Goal: Obtain resource: Download file/media

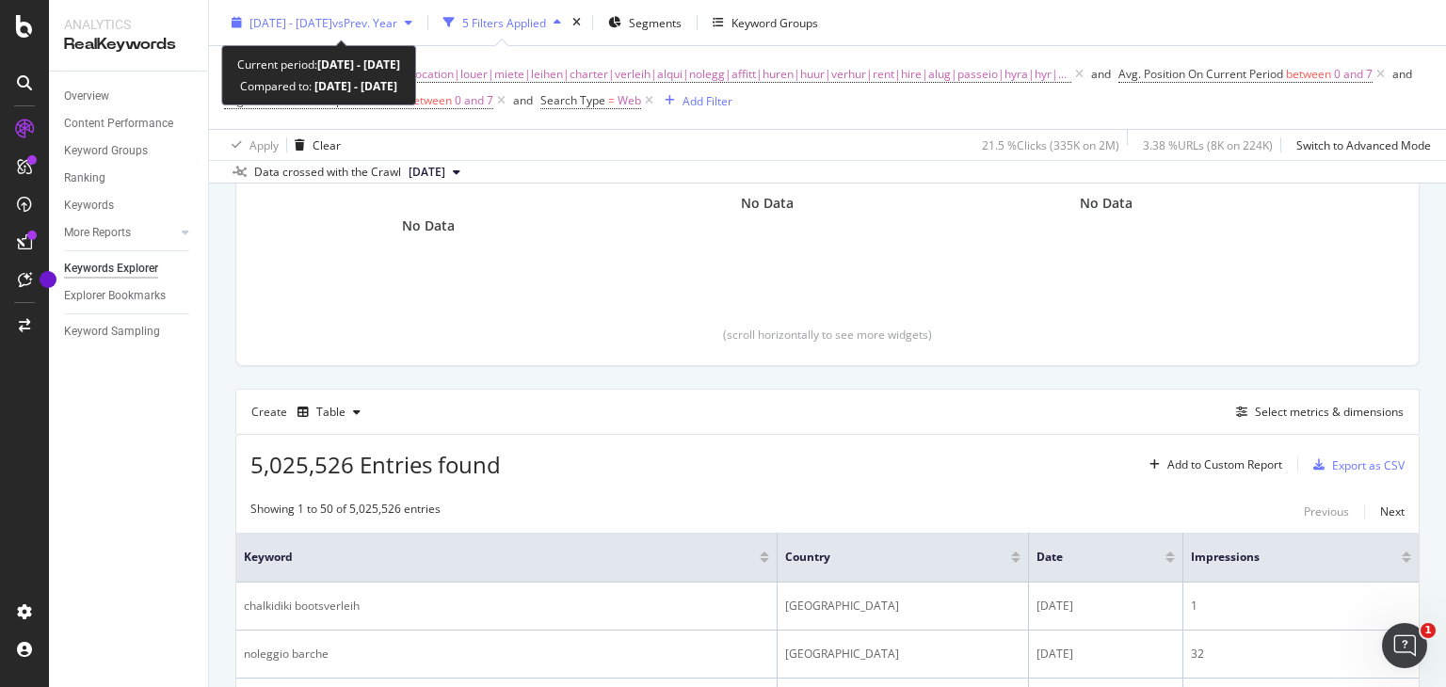
click at [332, 27] on span "[DATE] - [DATE]" at bounding box center [291, 22] width 83 height 16
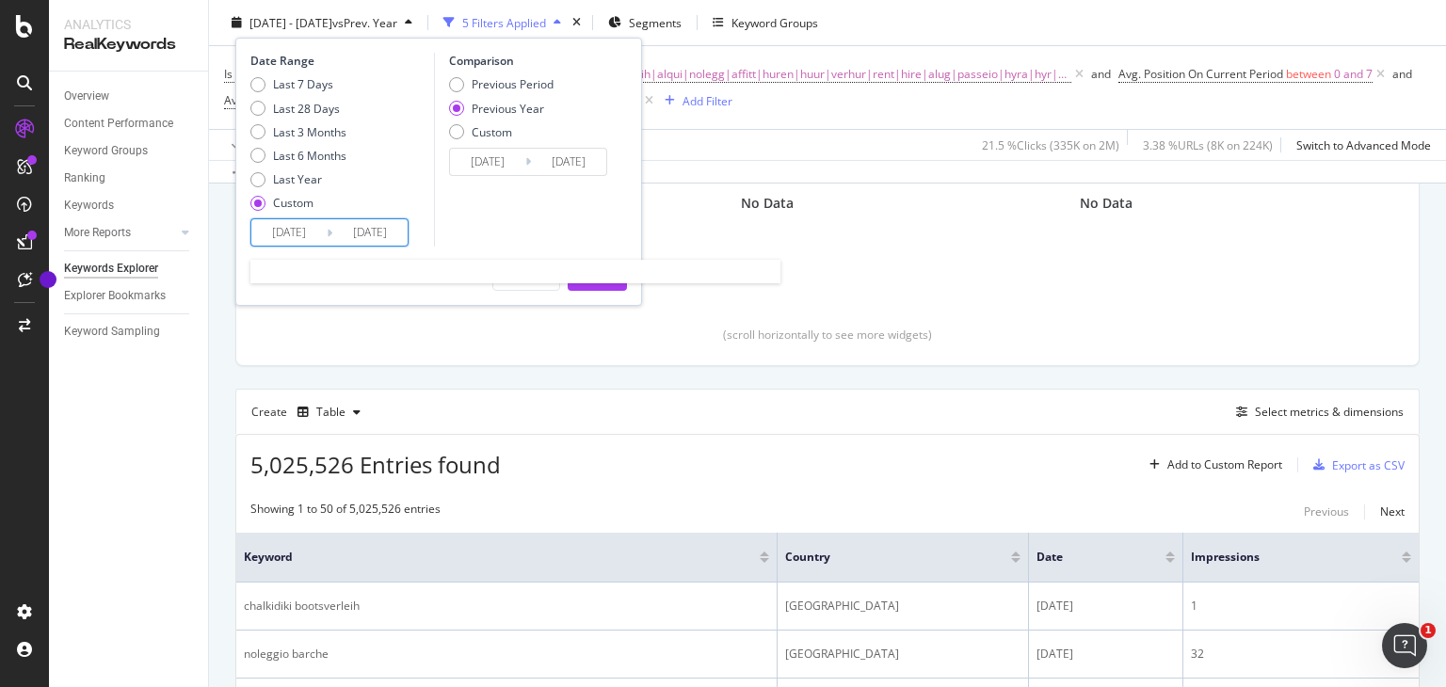
click at [286, 231] on input "[DATE]" at bounding box center [288, 232] width 75 height 26
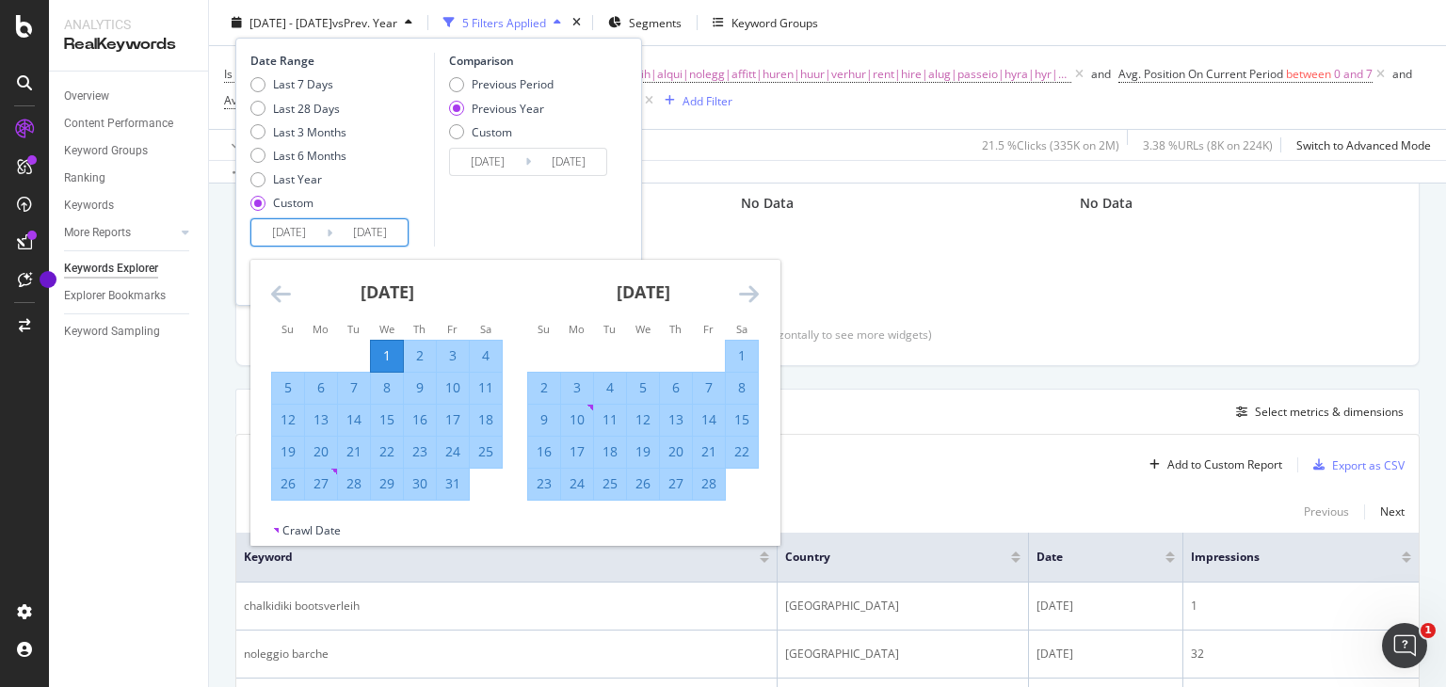
click at [758, 287] on icon "Move forward to switch to the next month." at bounding box center [749, 293] width 20 height 23
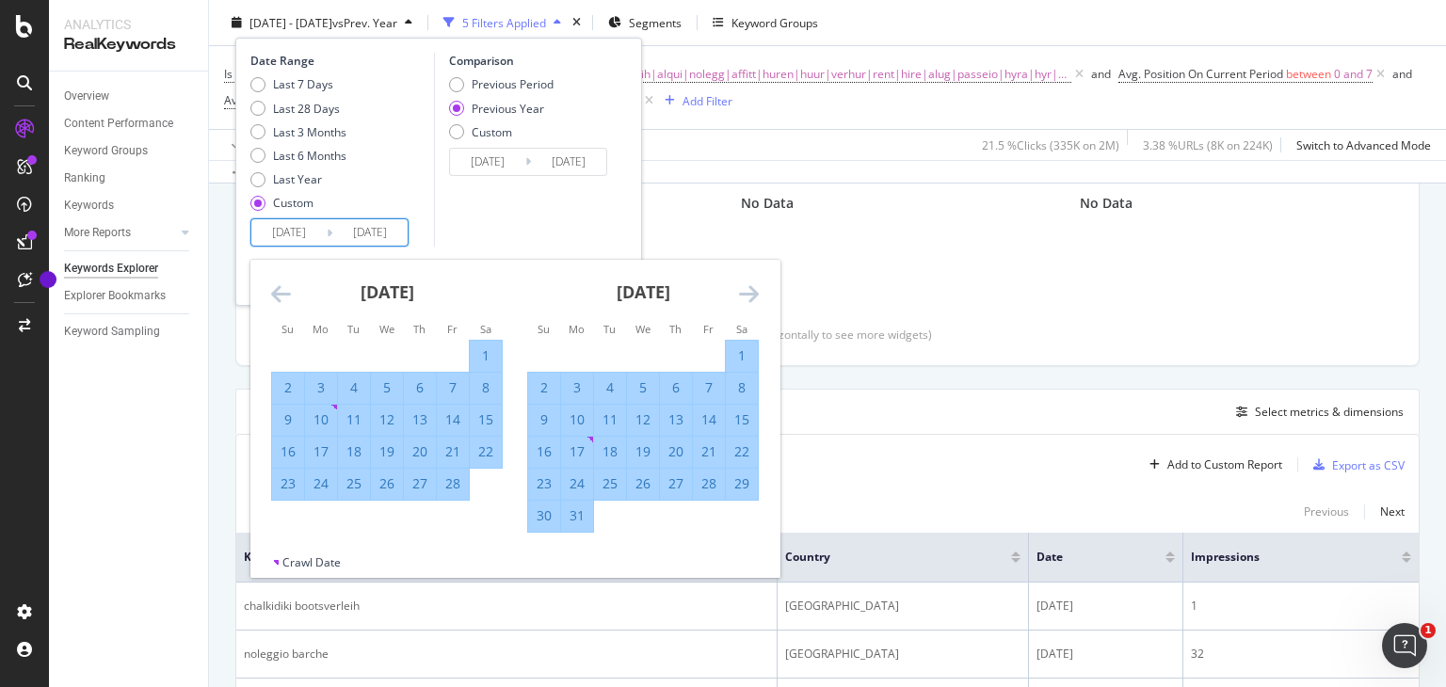
click at [758, 287] on icon "Move forward to switch to the next month." at bounding box center [749, 293] width 20 height 23
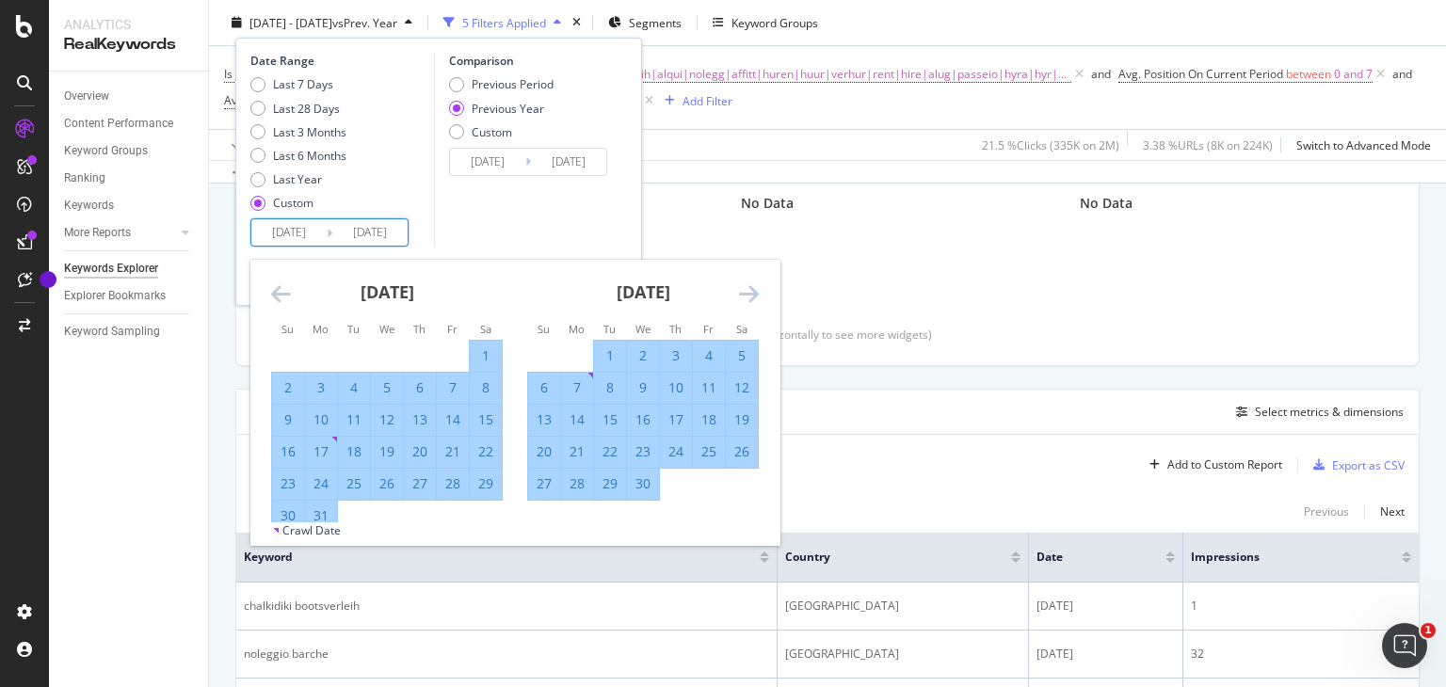
click at [758, 287] on icon "Move forward to switch to the next month." at bounding box center [749, 293] width 20 height 23
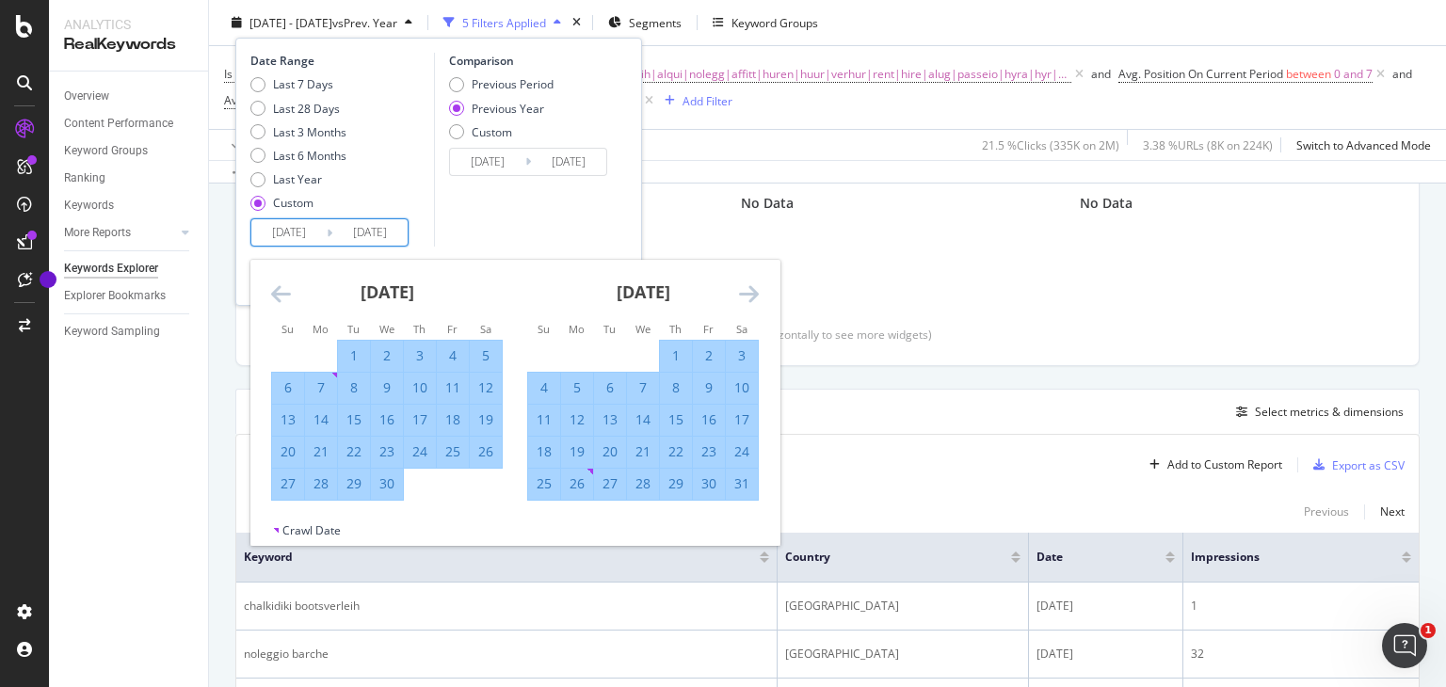
click at [758, 287] on icon "Move forward to switch to the next month." at bounding box center [749, 293] width 20 height 23
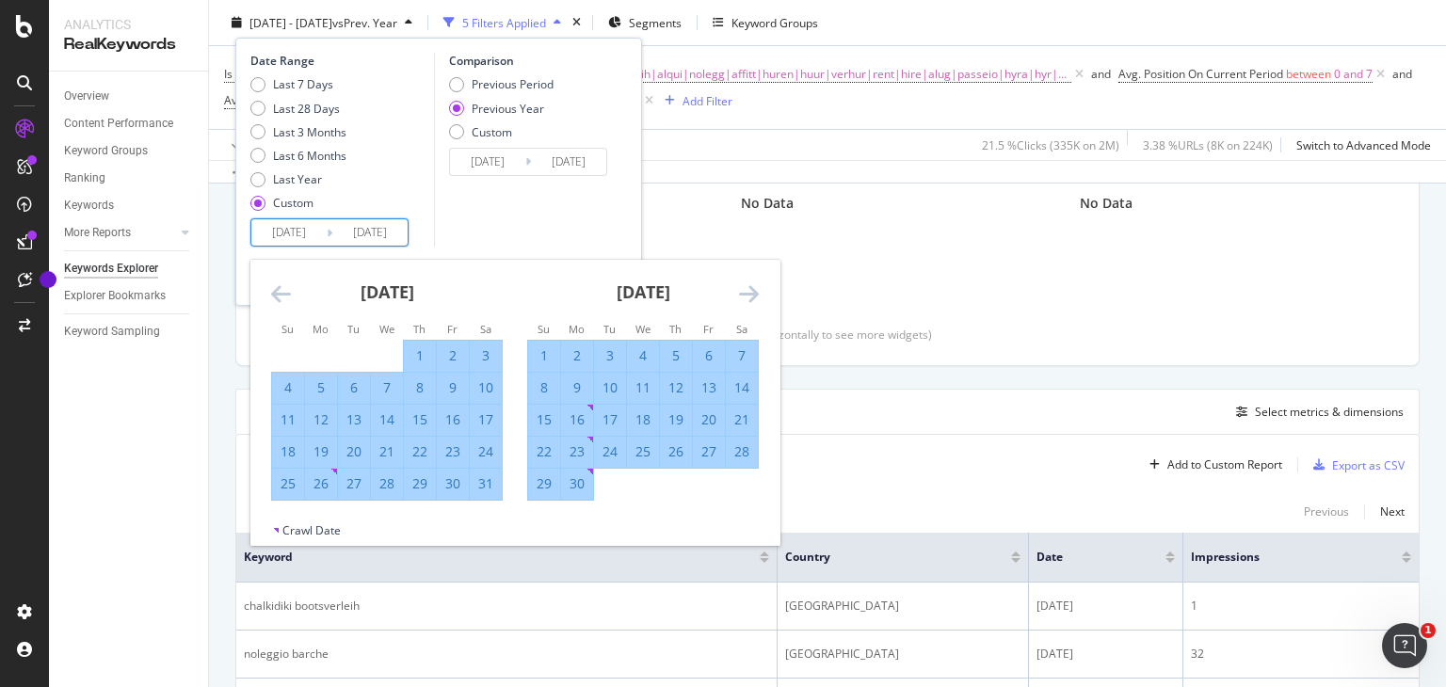
click at [758, 287] on icon "Move forward to switch to the next month." at bounding box center [749, 293] width 20 height 23
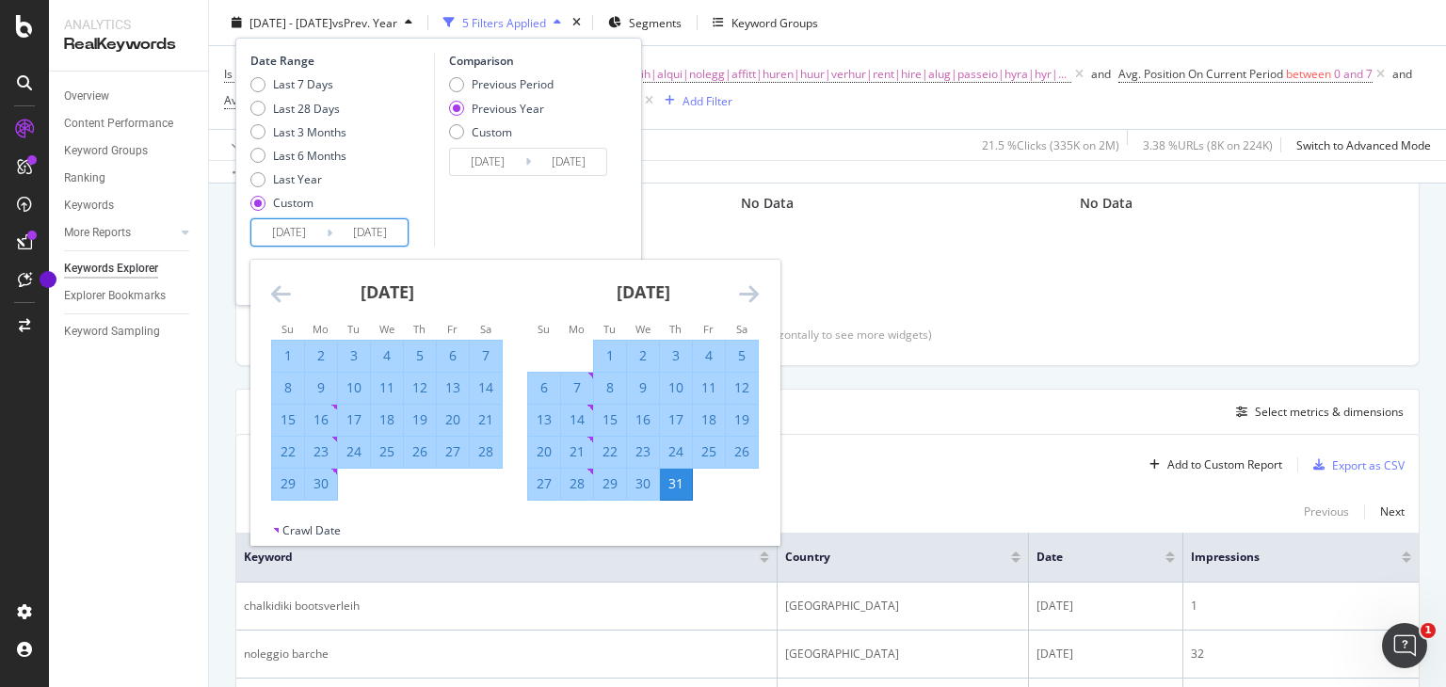
click at [758, 287] on icon "Move forward to switch to the next month." at bounding box center [749, 293] width 20 height 23
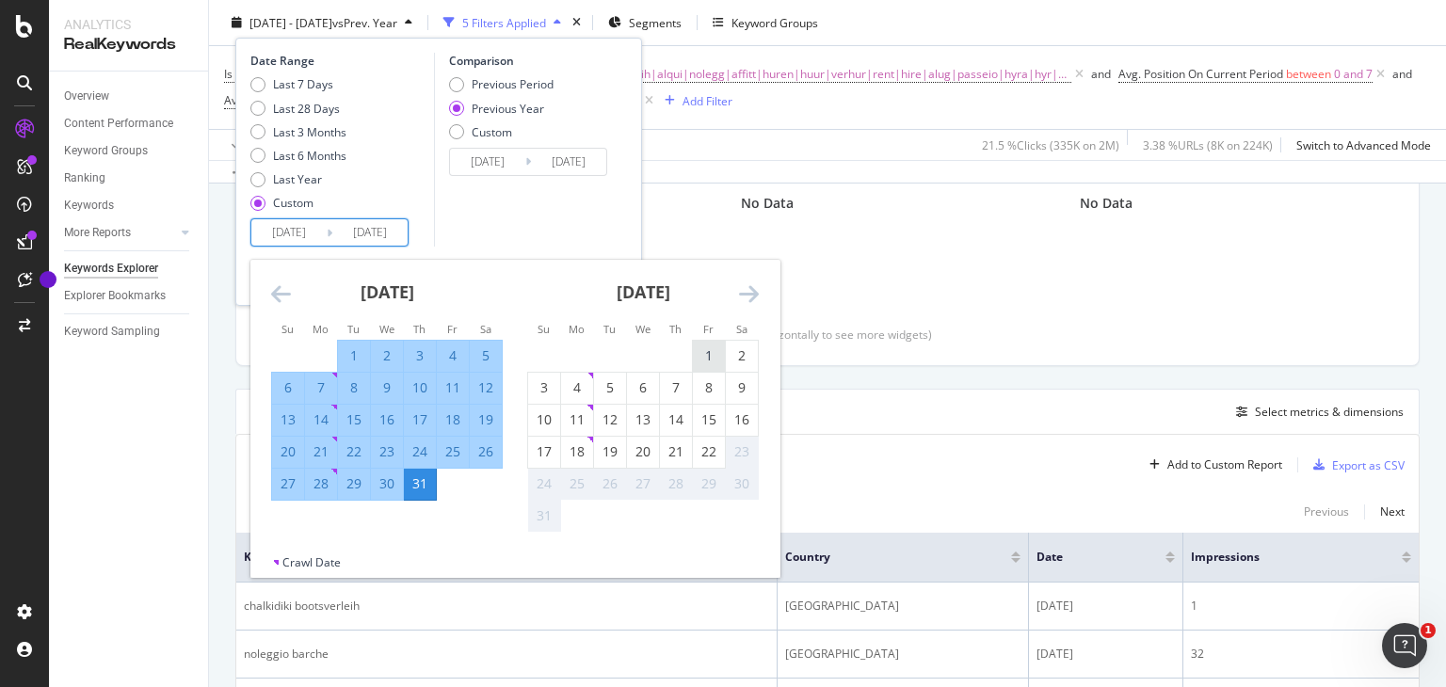
click at [704, 345] on div "1" at bounding box center [709, 356] width 32 height 31
type input "[DATE]"
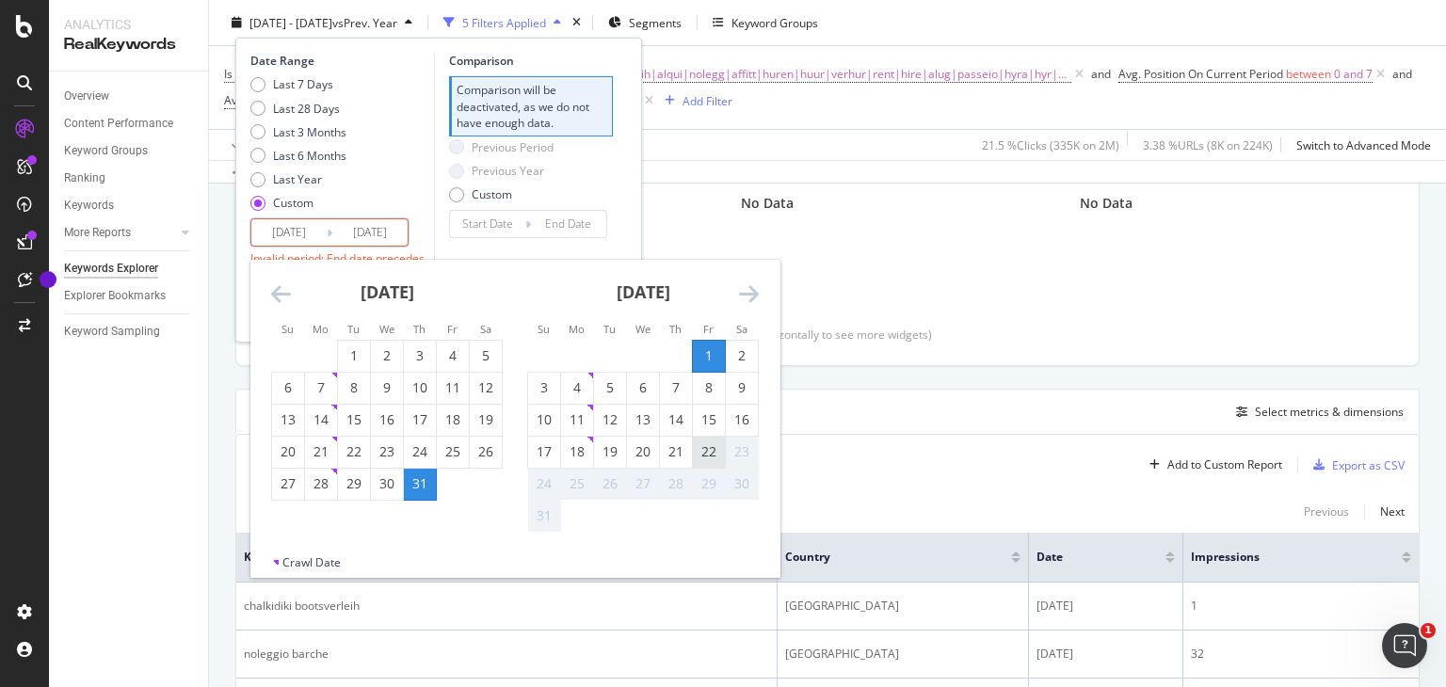
click at [706, 444] on div "22" at bounding box center [709, 452] width 32 height 19
type input "[DATE]"
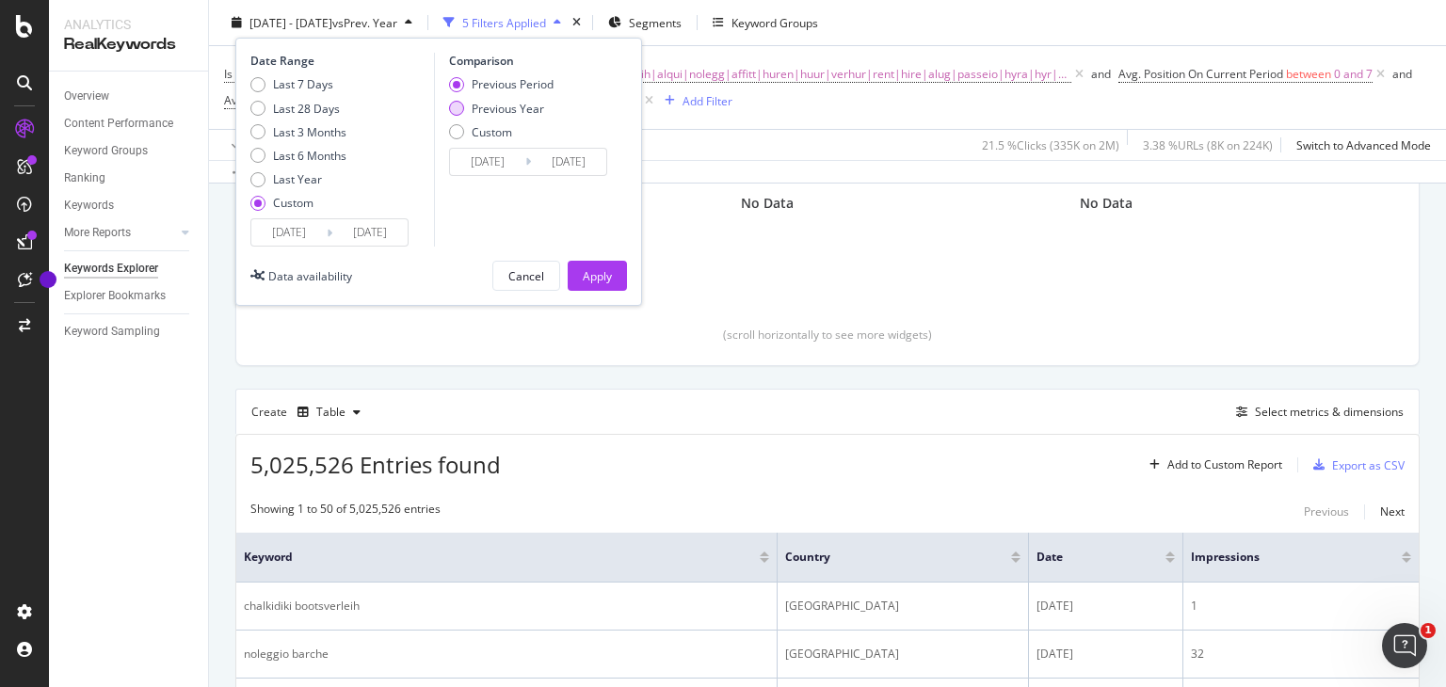
click at [524, 103] on div "Previous Year" at bounding box center [508, 108] width 73 height 16
type input "[DATE]"
click at [585, 283] on div "Apply" at bounding box center [597, 276] width 29 height 28
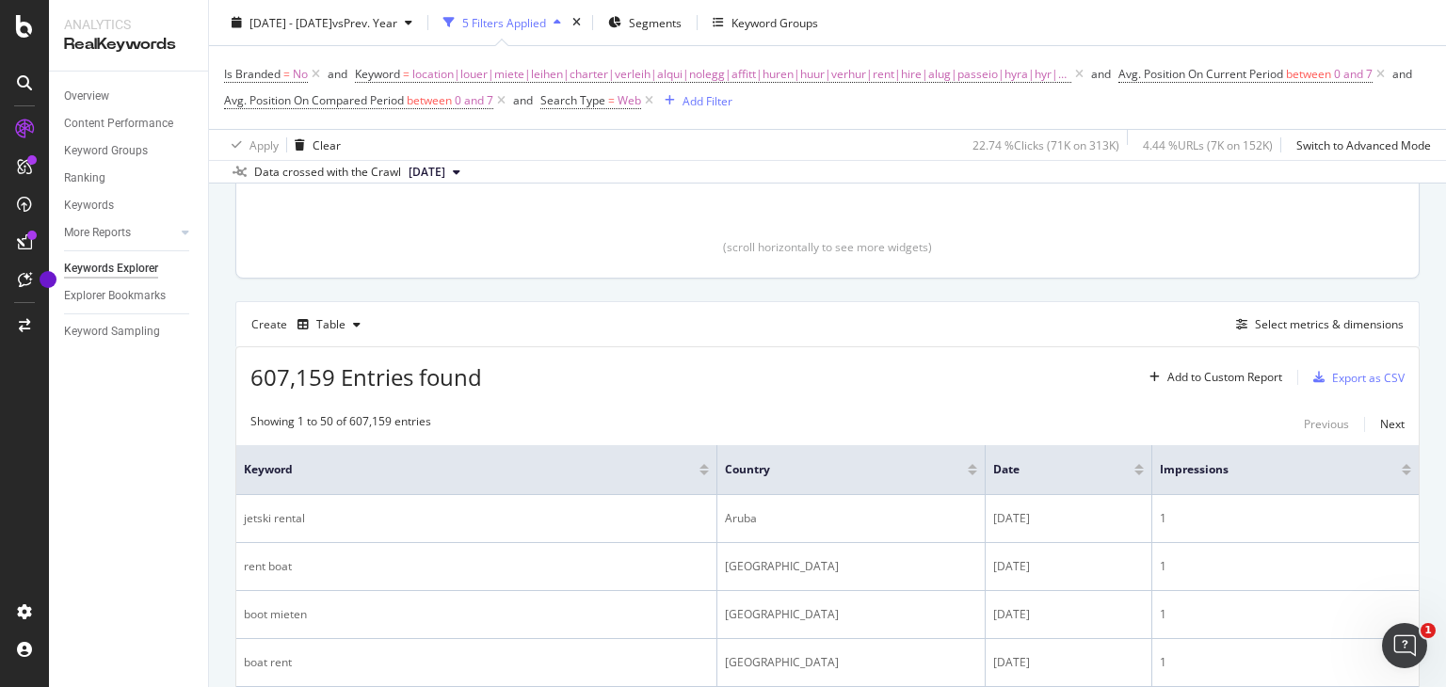
scroll to position [399, 0]
click at [1306, 366] on div "Export as CSV" at bounding box center [1355, 377] width 99 height 28
click at [1315, 316] on div "Select metrics & dimensions" at bounding box center [1329, 324] width 149 height 16
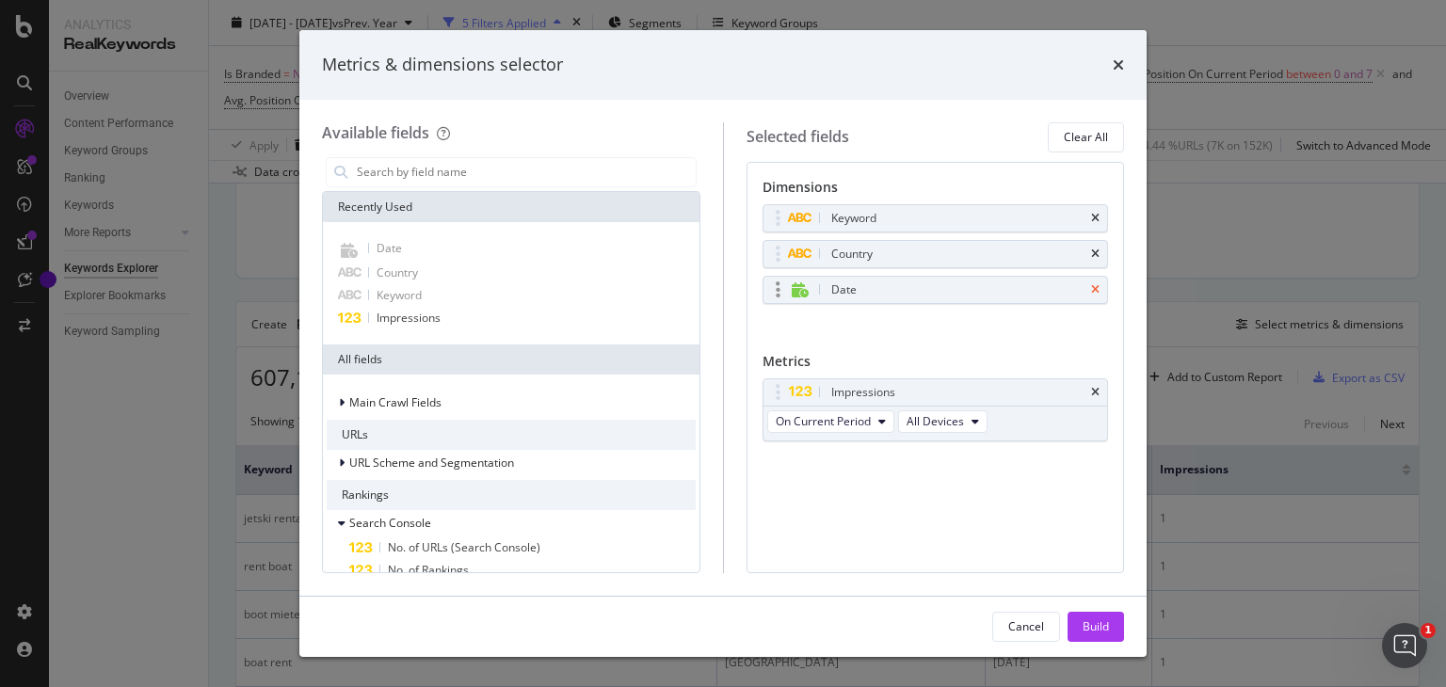
click at [1096, 285] on icon "times" at bounding box center [1095, 289] width 8 height 11
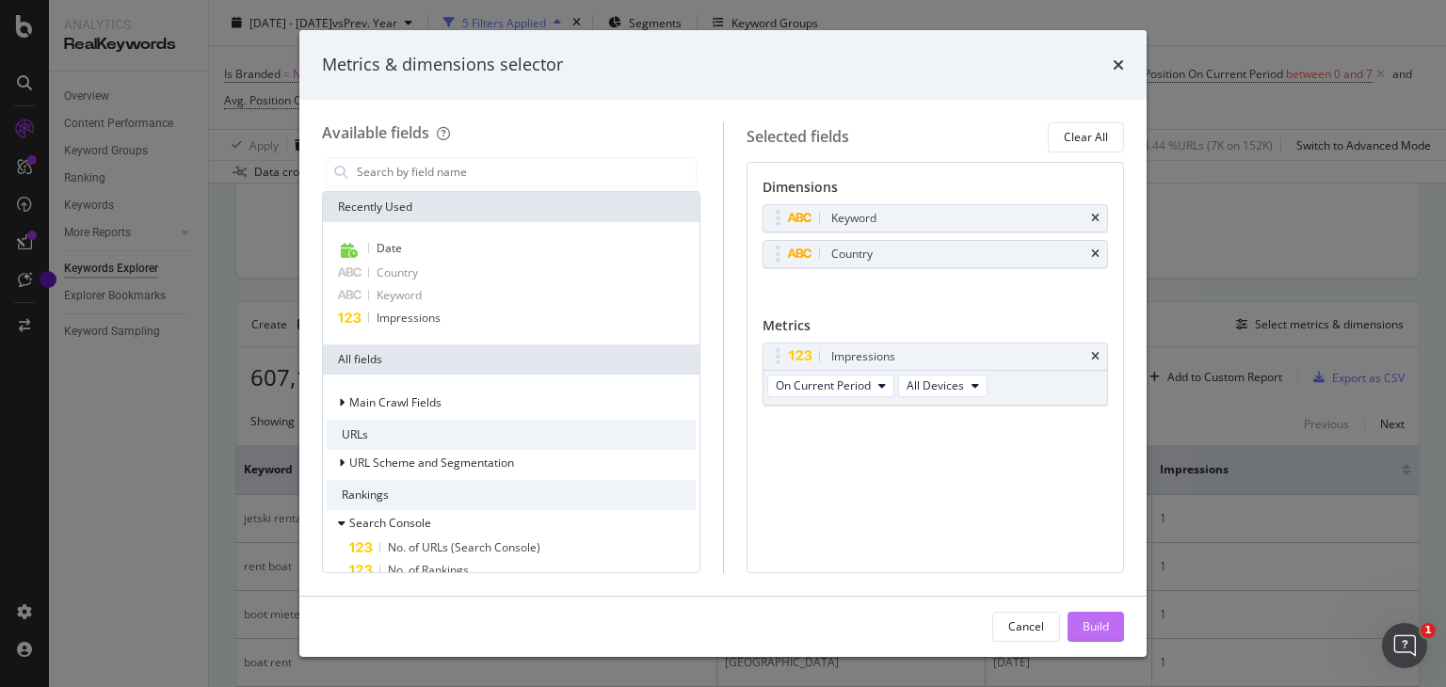
click at [1089, 624] on div "Build" at bounding box center [1096, 627] width 26 height 16
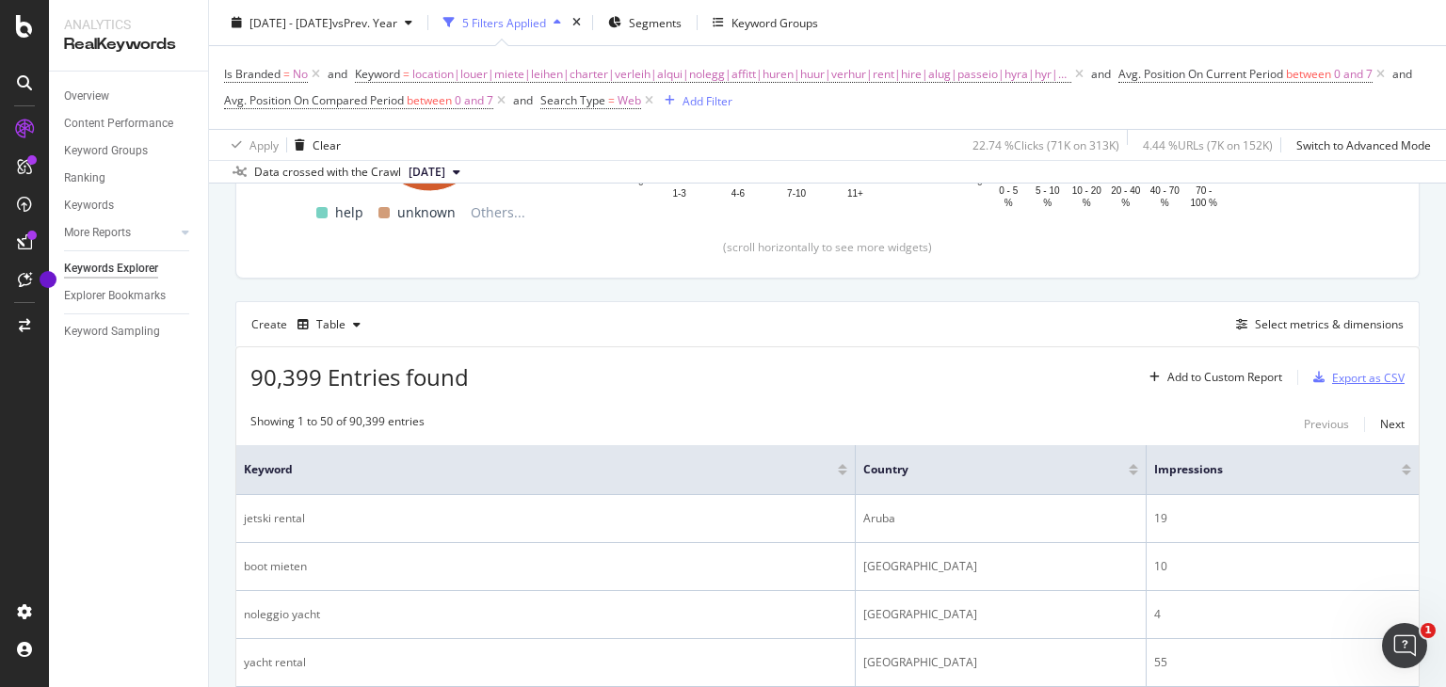
click at [1332, 378] on div "Export as CSV" at bounding box center [1368, 378] width 73 height 16
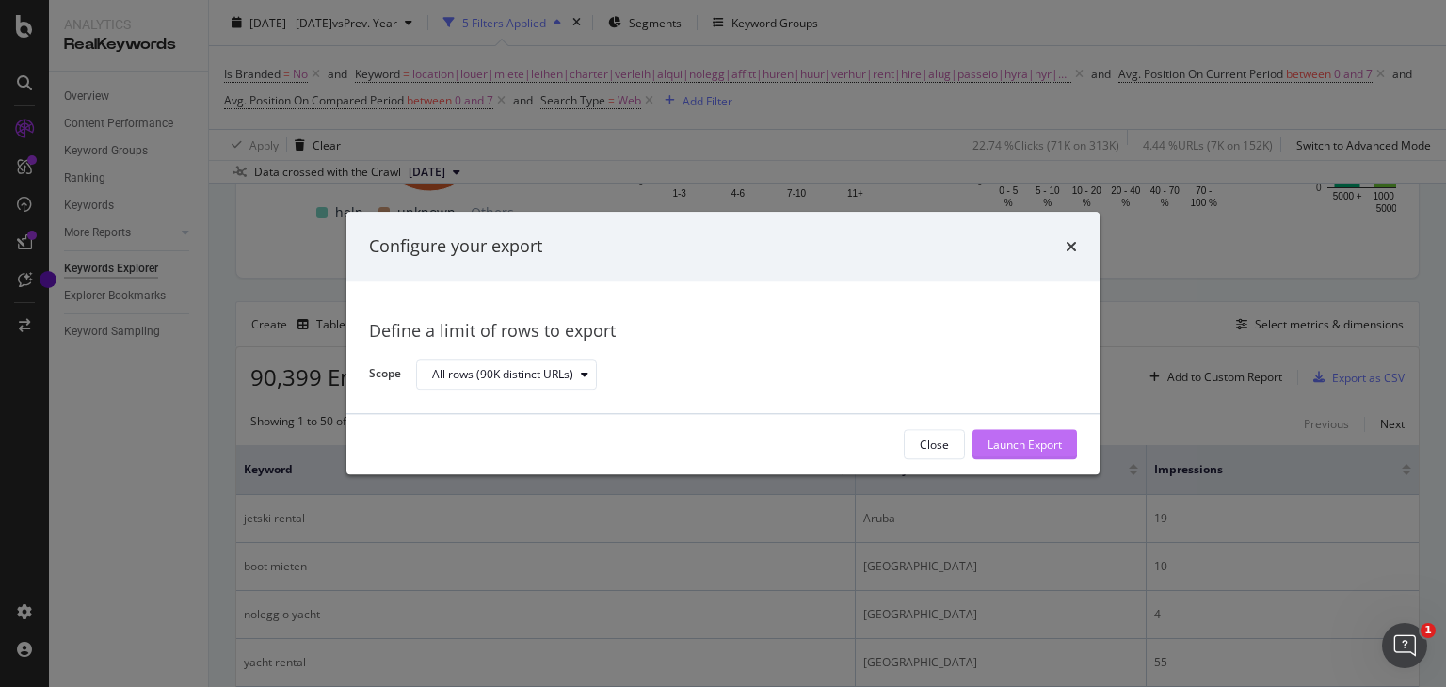
click at [1071, 434] on button "Launch Export" at bounding box center [1025, 445] width 105 height 30
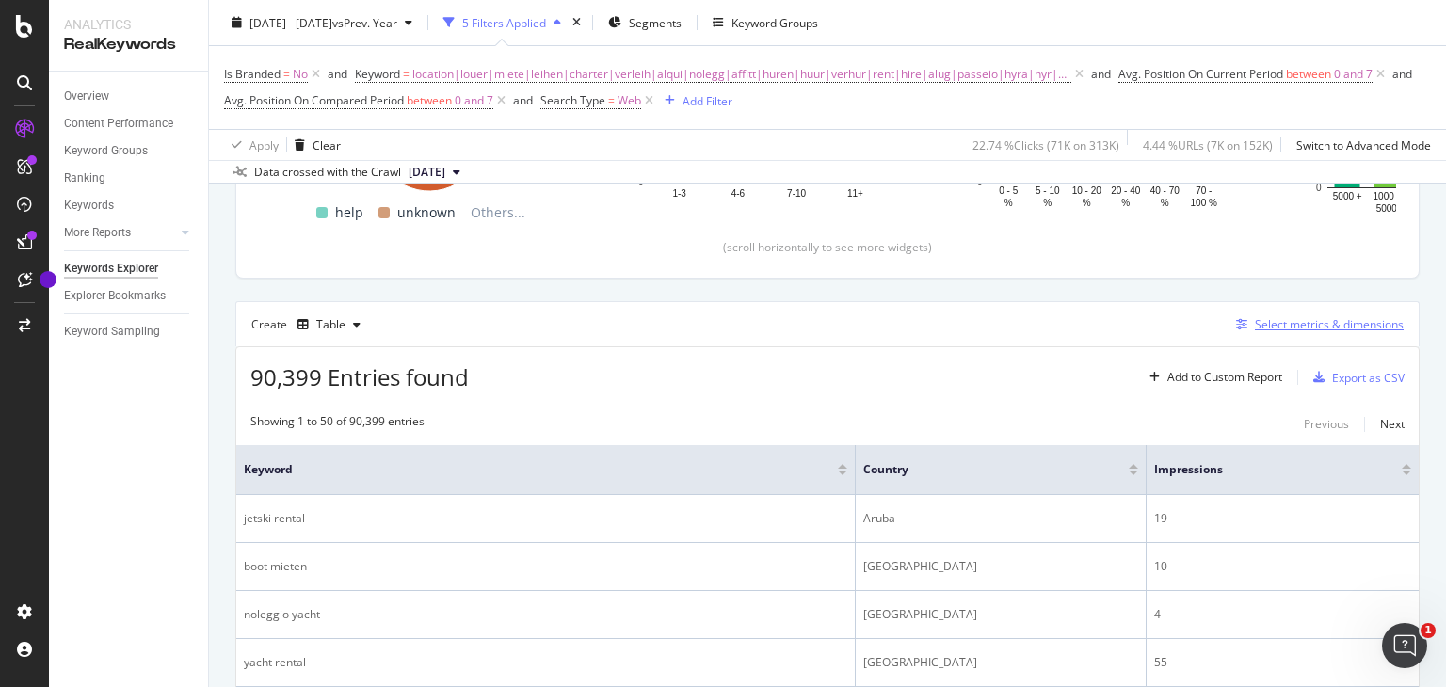
click at [1336, 323] on div "Select metrics & dimensions" at bounding box center [1329, 324] width 149 height 16
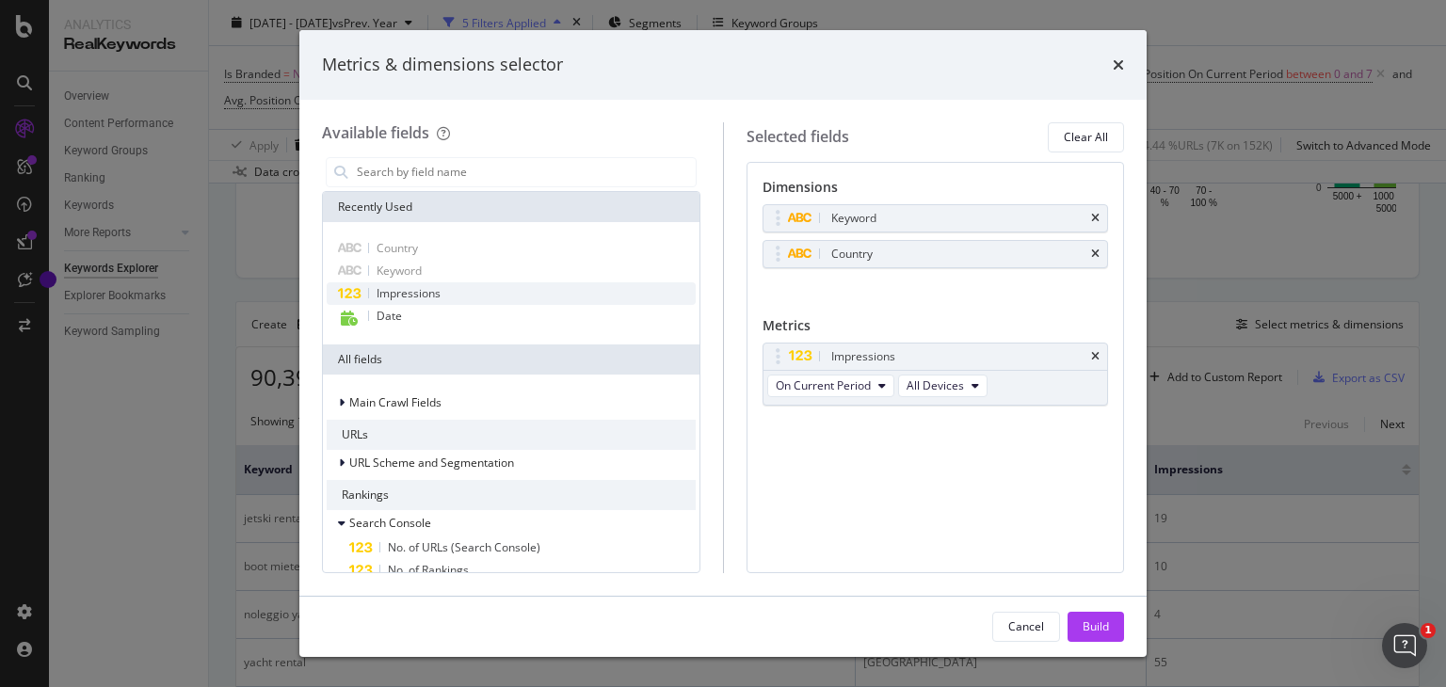
click at [462, 295] on div "Impressions" at bounding box center [511, 293] width 369 height 23
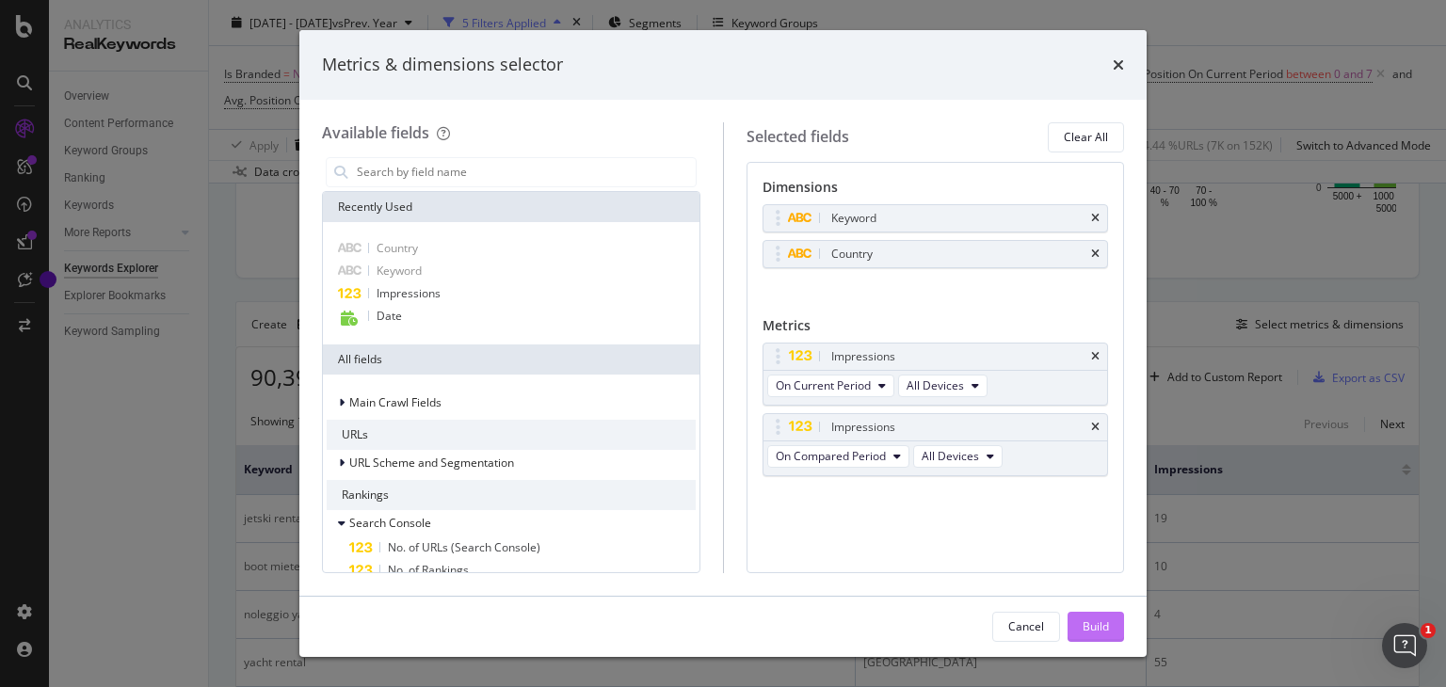
click at [1104, 633] on div "Build" at bounding box center [1096, 627] width 26 height 16
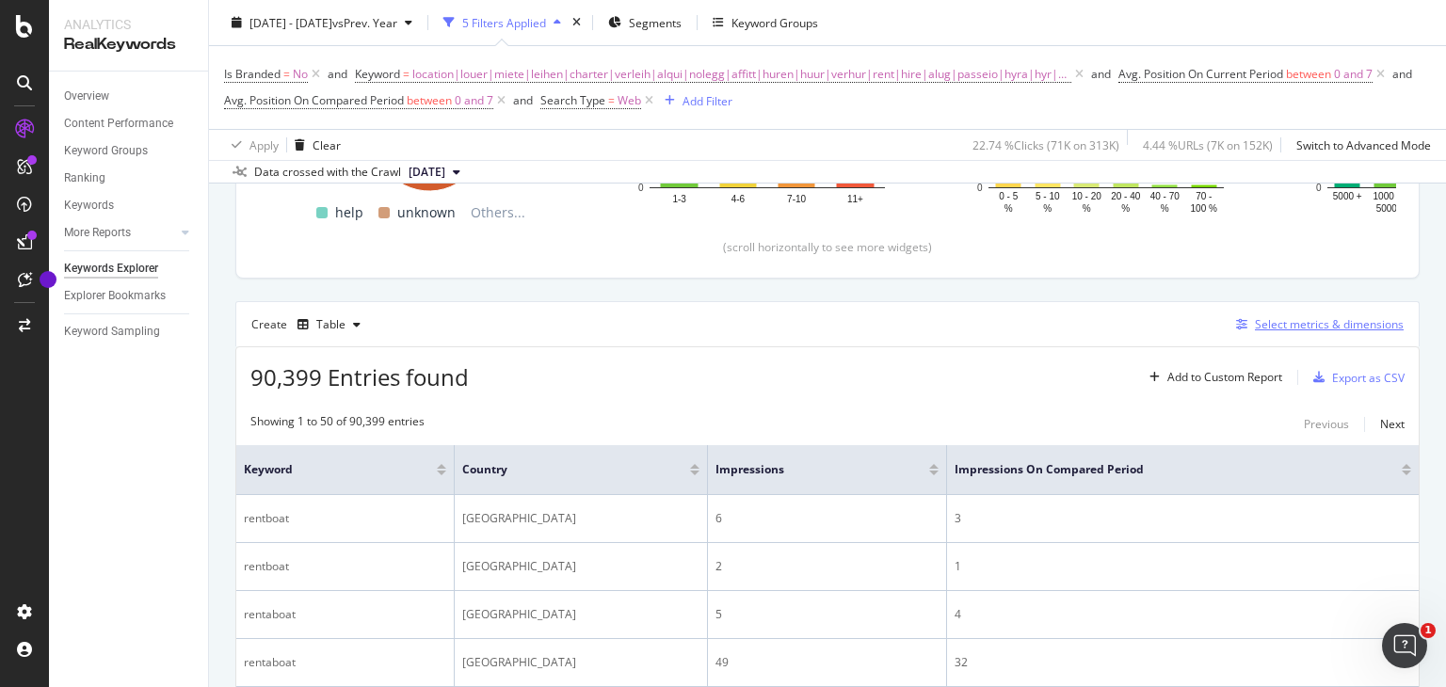
click at [1351, 326] on div "Select metrics & dimensions" at bounding box center [1329, 324] width 149 height 16
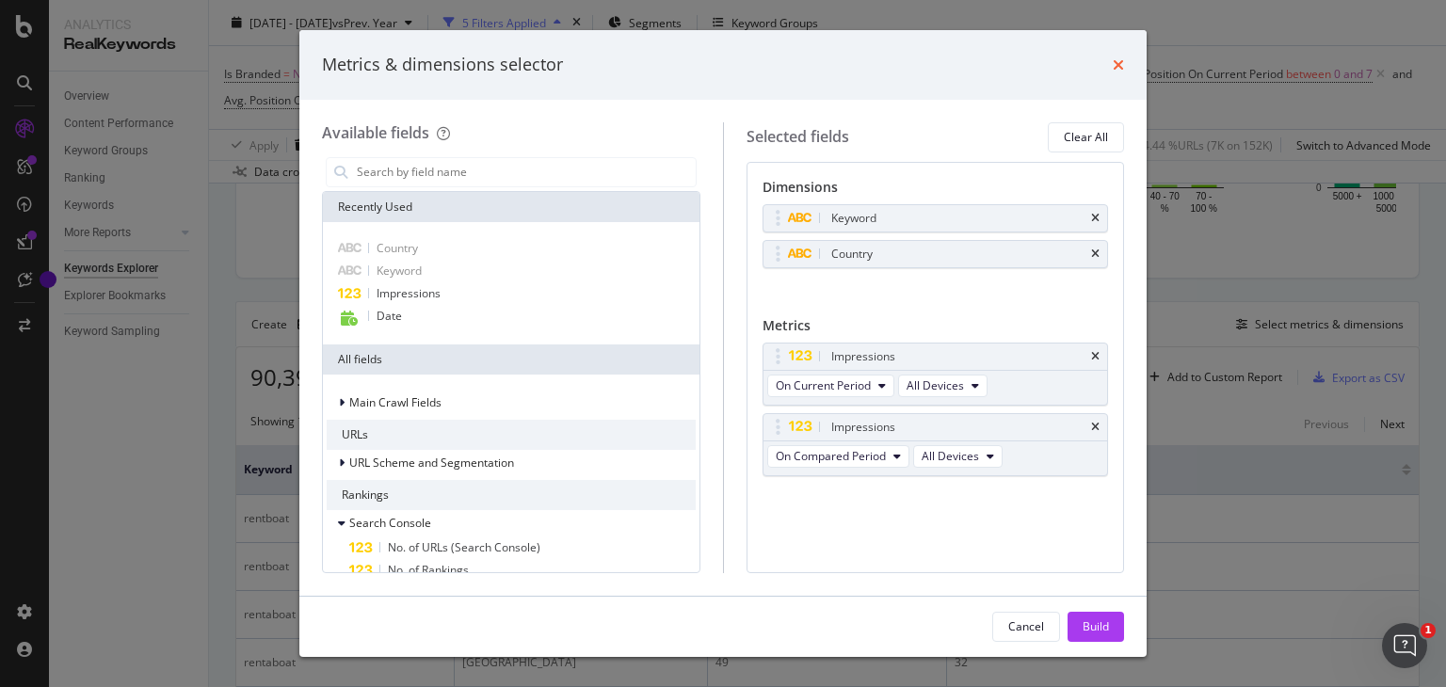
click at [1121, 57] on icon "times" at bounding box center [1118, 64] width 11 height 15
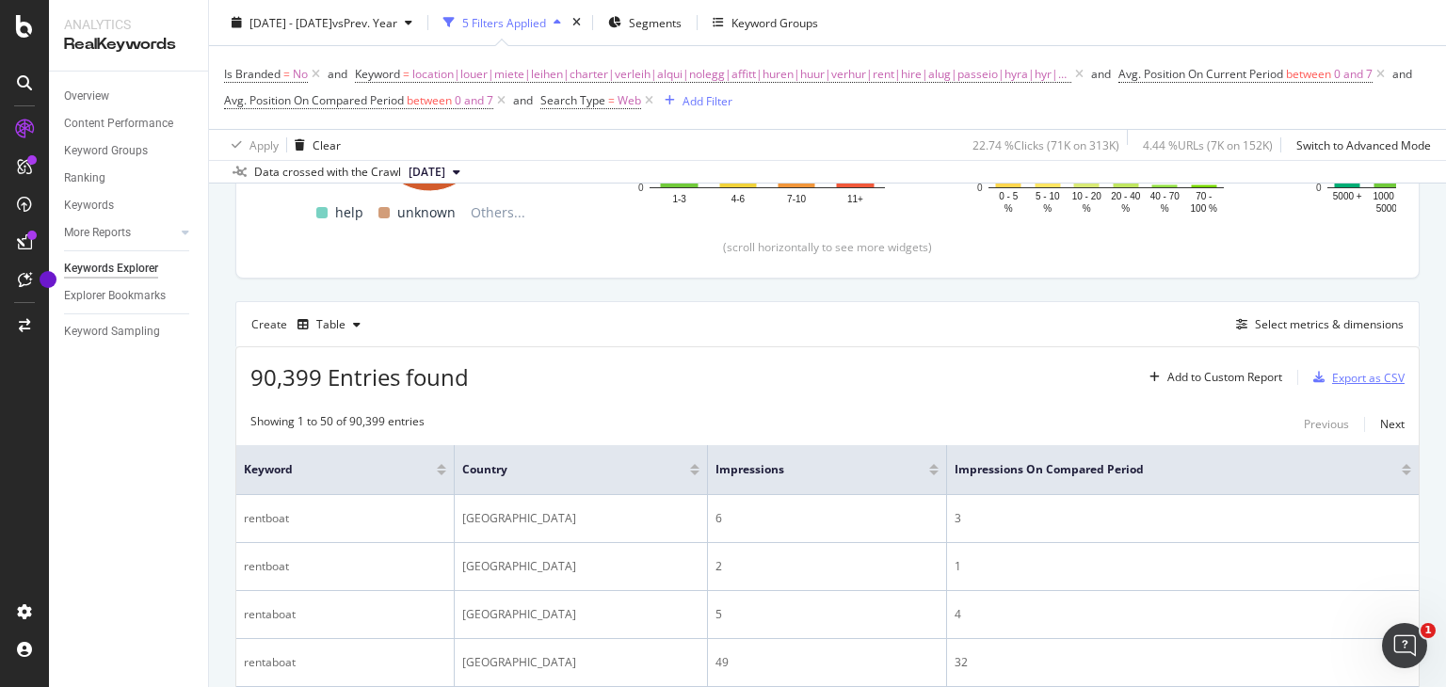
click at [1339, 363] on button "Export as CSV" at bounding box center [1355, 378] width 99 height 30
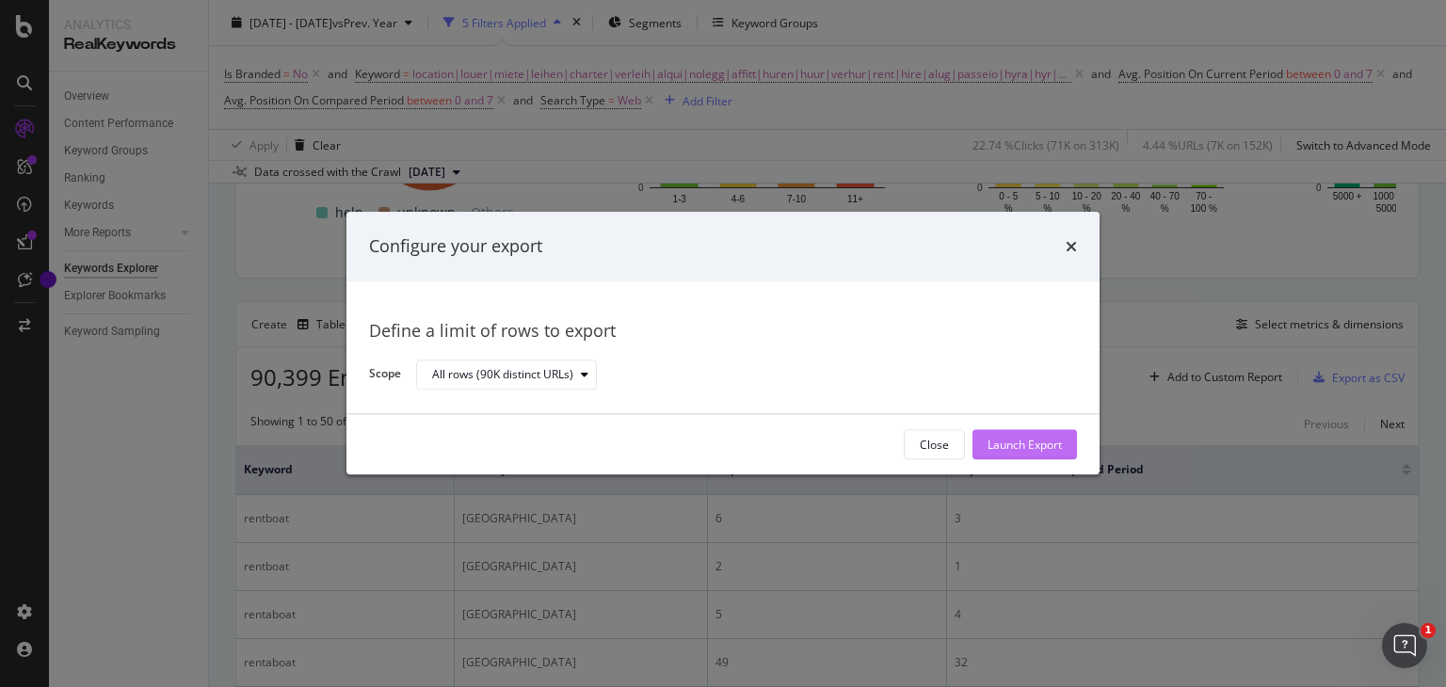
click at [1021, 446] on div "Launch Export" at bounding box center [1025, 445] width 74 height 16
